Goal: Find specific page/section: Find specific page/section

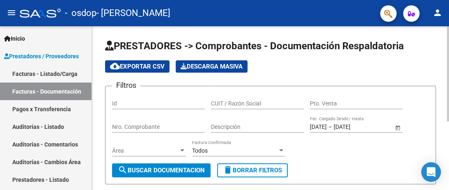
click at [376, 58] on app-list-header "PRESTADORES -> Comprobantes - Documentación Respaldatoria cloud_download Export…" at bounding box center [270, 111] width 331 height 145
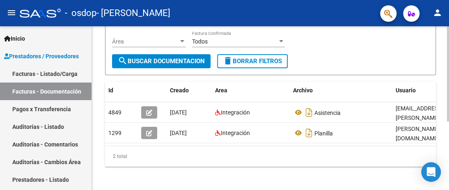
scroll to position [117, 0]
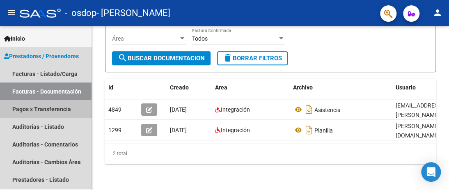
click at [51, 111] on link "Pagos x Transferencia" at bounding box center [45, 109] width 91 height 18
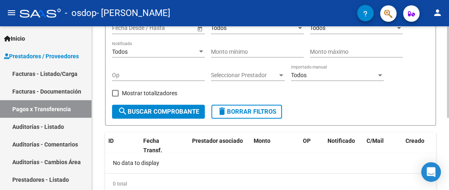
scroll to position [82, 0]
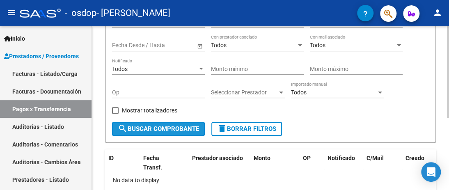
click at [171, 126] on span "search Buscar Comprobante" at bounding box center [158, 128] width 81 height 7
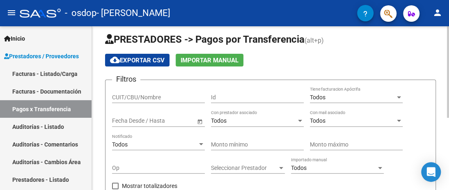
scroll to position [0, 0]
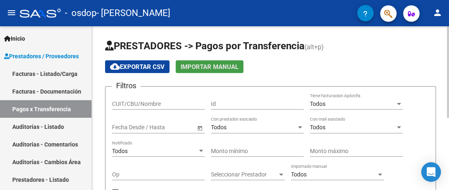
click at [208, 63] on span "Importar Manual" at bounding box center [209, 66] width 58 height 7
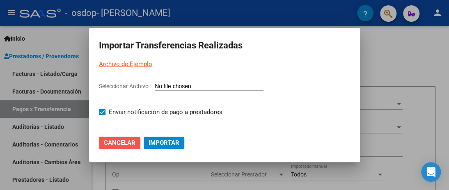
click at [130, 148] on button "Cancelar" at bounding box center [119, 143] width 41 height 12
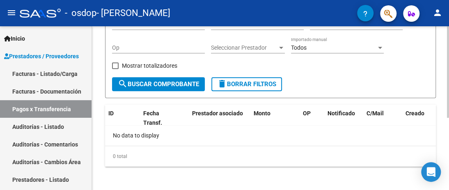
scroll to position [128, 0]
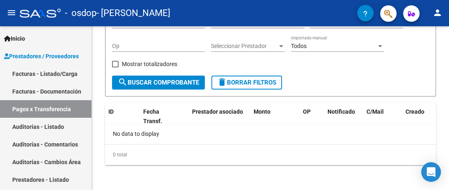
click at [53, 92] on link "Facturas - Documentación" at bounding box center [45, 91] width 91 height 18
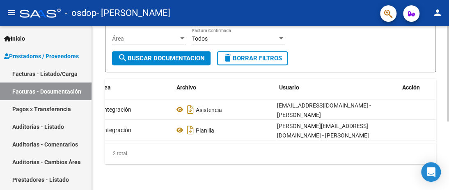
scroll to position [0, 121]
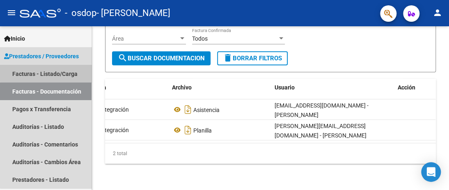
click at [59, 72] on link "Facturas - Listado/Carga" at bounding box center [45, 74] width 91 height 18
